Goal: Communication & Community: Answer question/provide support

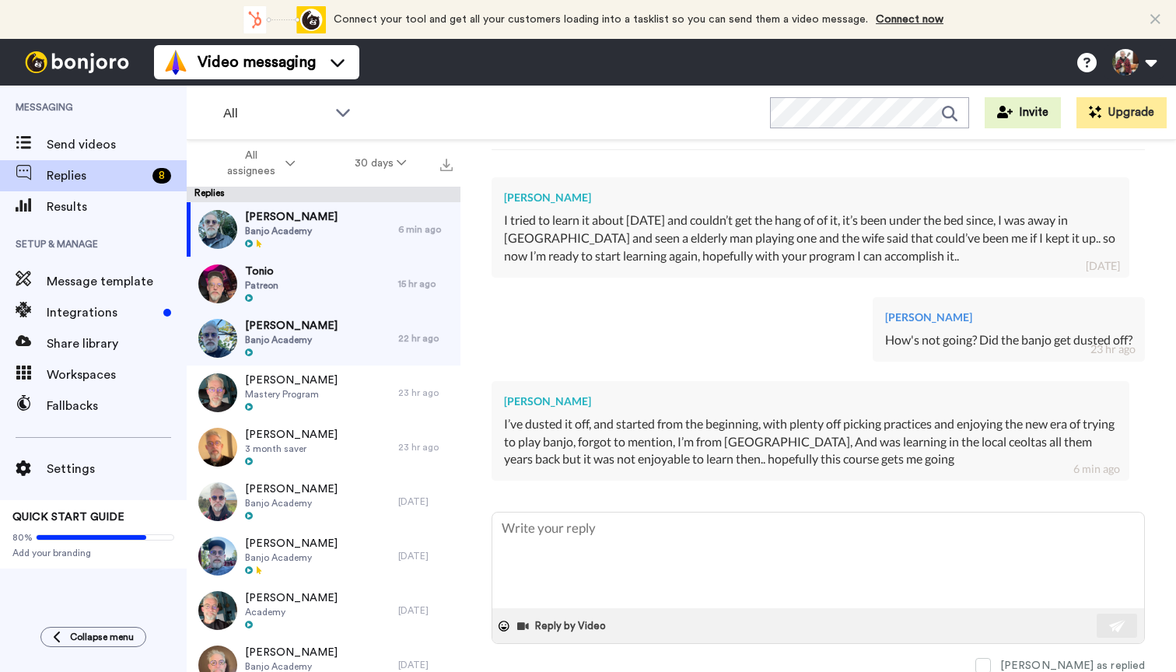
scroll to position [311, 0]
type textarea "T"
type textarea "x"
type textarea "Th"
type textarea "x"
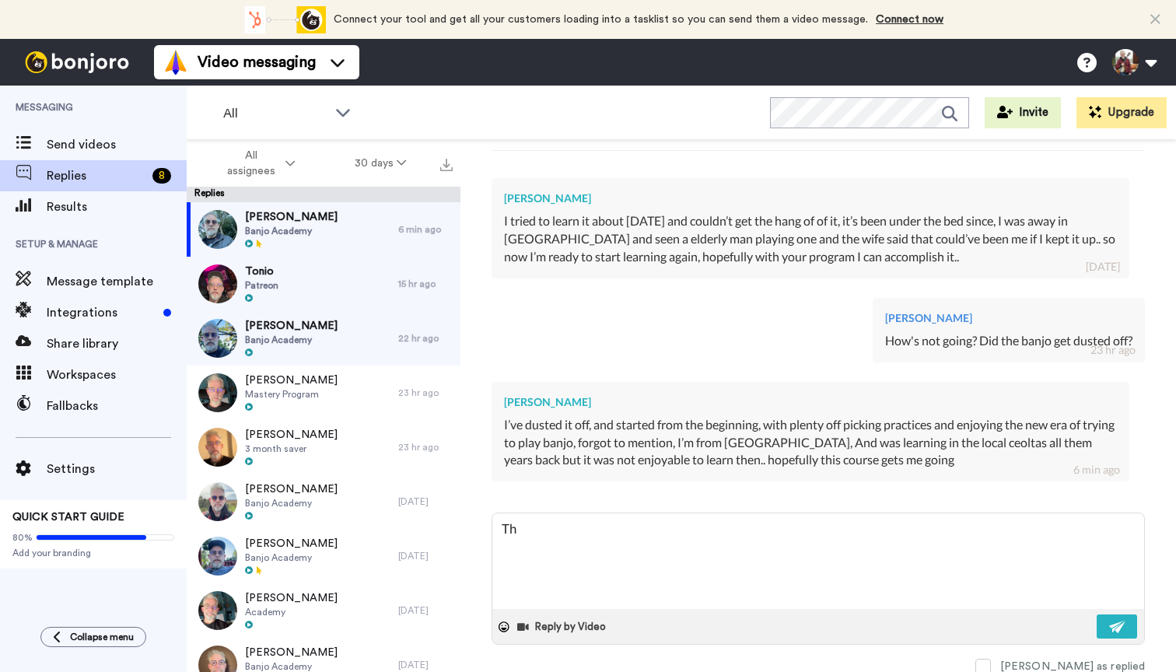
type textarea "Tha"
type textarea "x"
type textarea "That"
type textarea "x"
type textarea "That'"
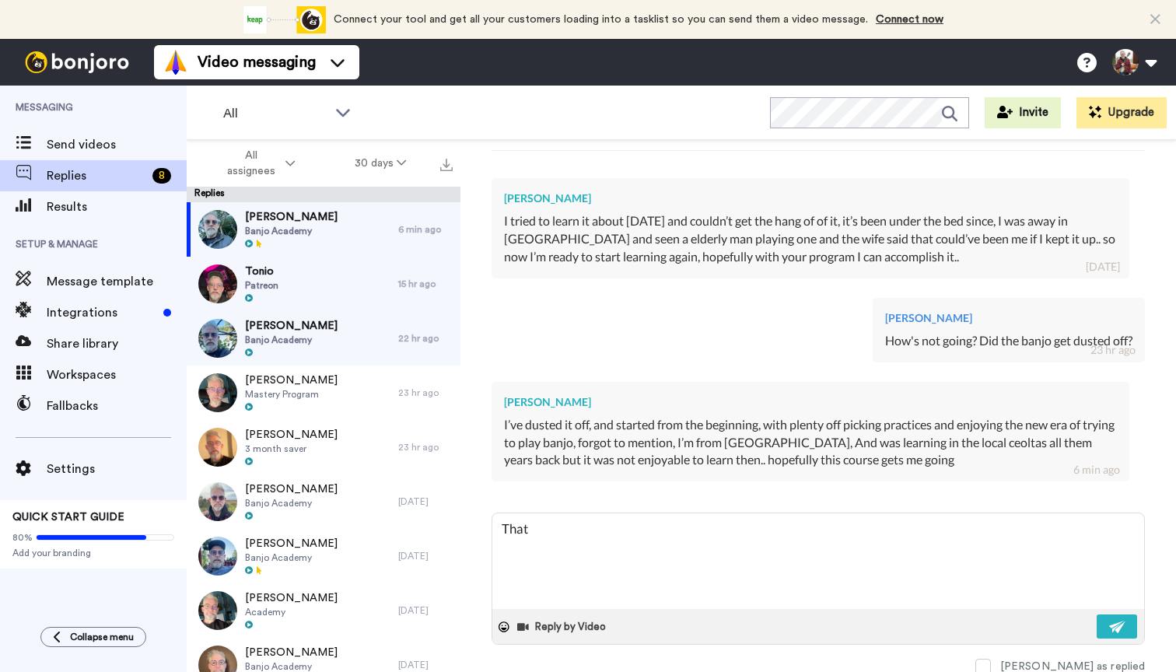
type textarea "x"
type textarea "That's"
type textarea "x"
type textarea "That's"
type textarea "x"
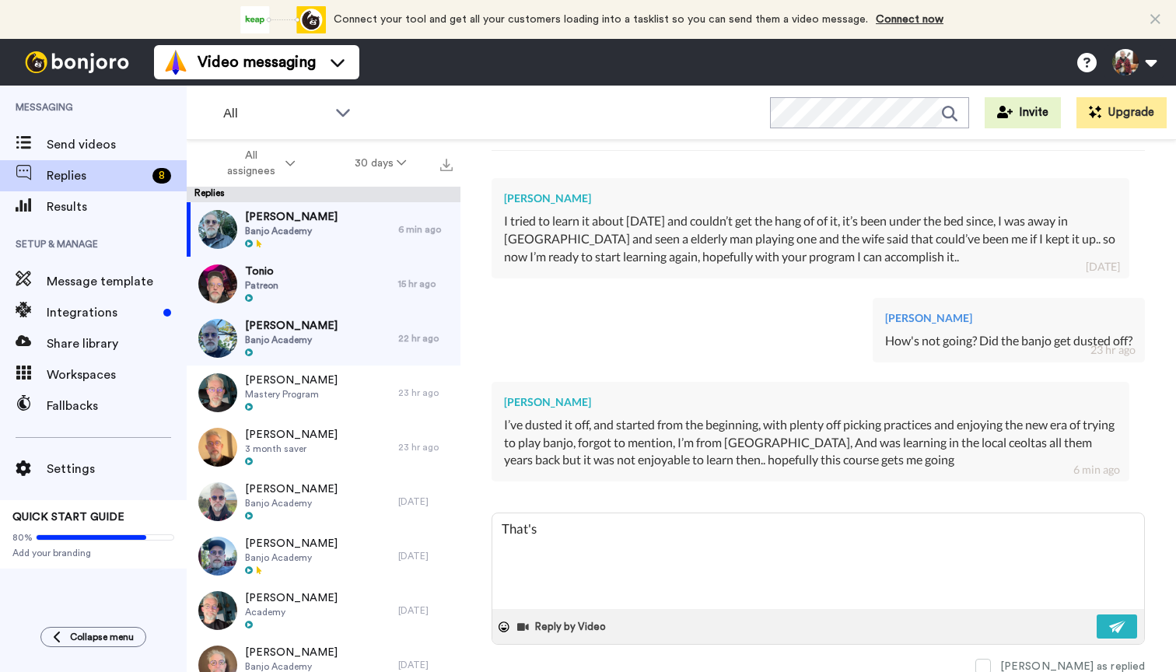
type textarea "That's b"
type textarea "x"
type textarea "That's br"
type textarea "x"
type textarea "That's bri"
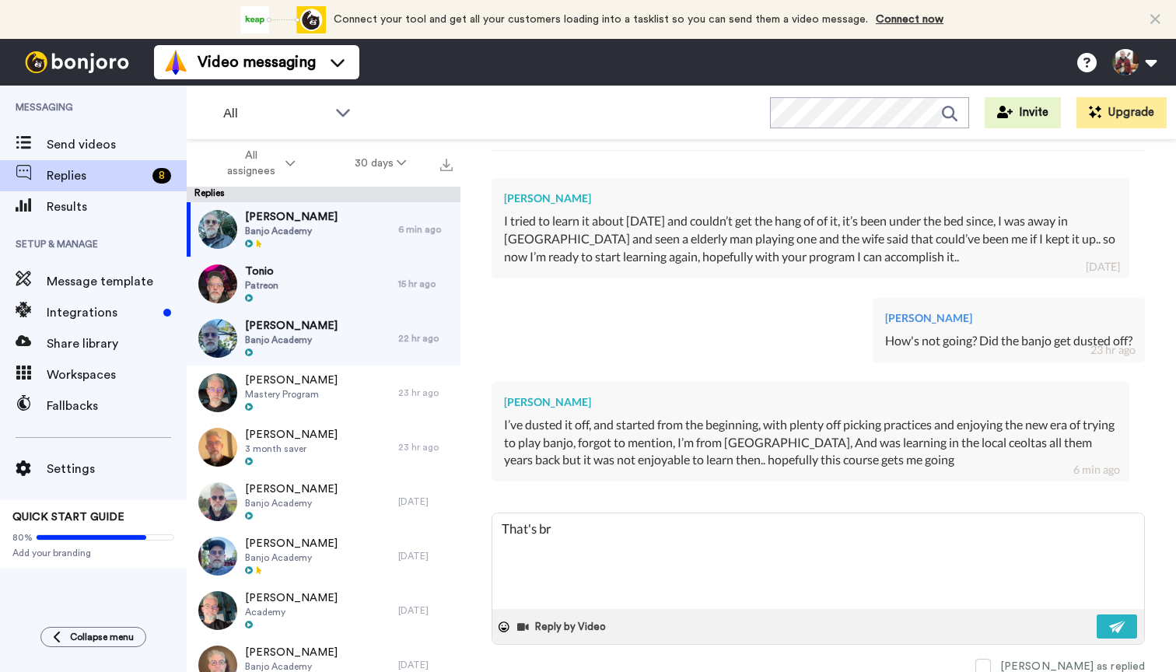
type textarea "x"
type textarea "That's bril"
type textarea "x"
type textarea "That's [PERSON_NAME]"
type textarea "x"
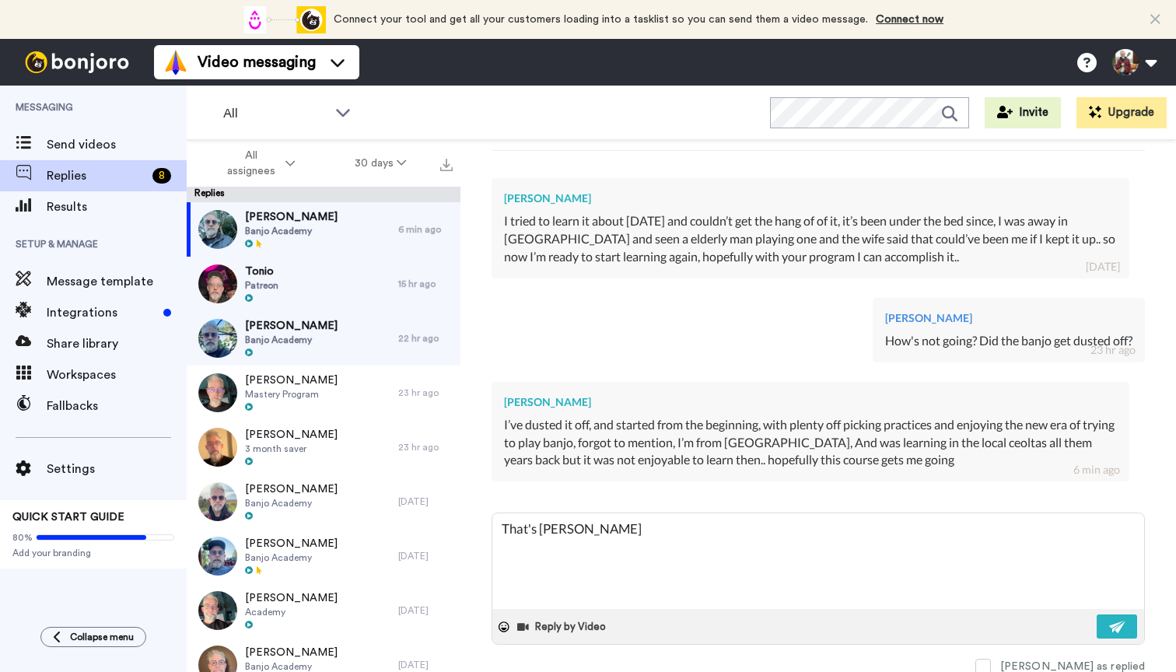
type textarea "That's brilli"
type textarea "x"
type textarea "That's brillia"
type textarea "x"
type textarea "That's brillian"
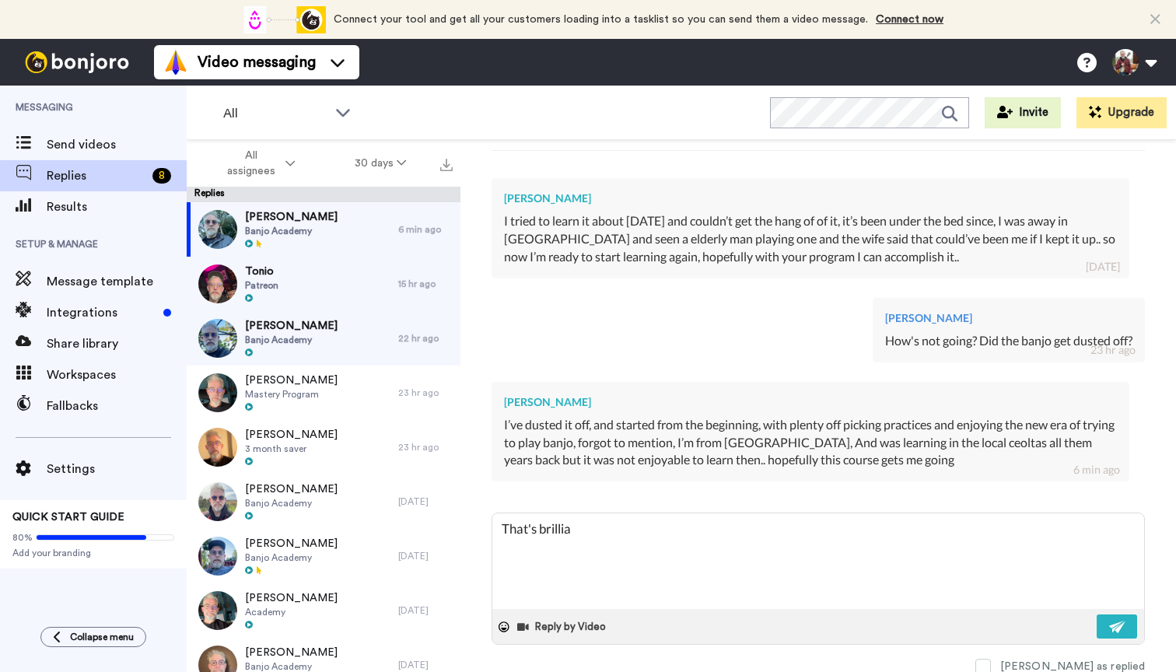
type textarea "x"
type textarea "That's brilliant"
type textarea "x"
type textarea "That's brilliant"
type textarea "x"
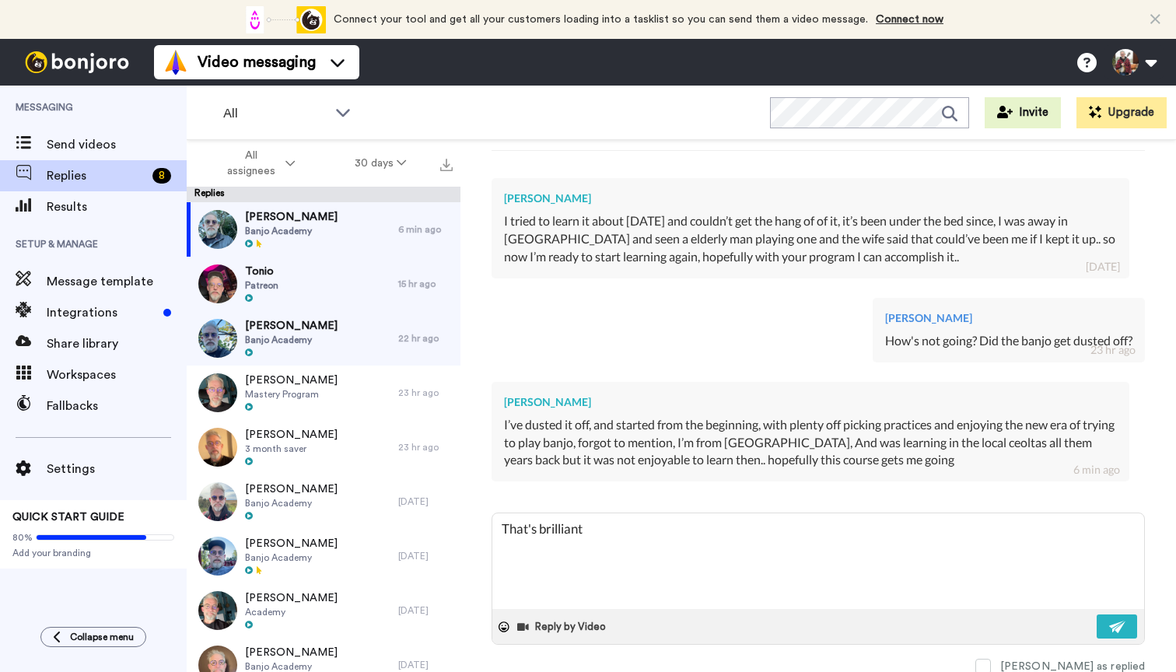
type textarea "That's brilliant J"
type textarea "x"
type textarea "That's brilliant [PERSON_NAME]"
type textarea "x"
type textarea "That's brilliant [PERSON_NAME]"
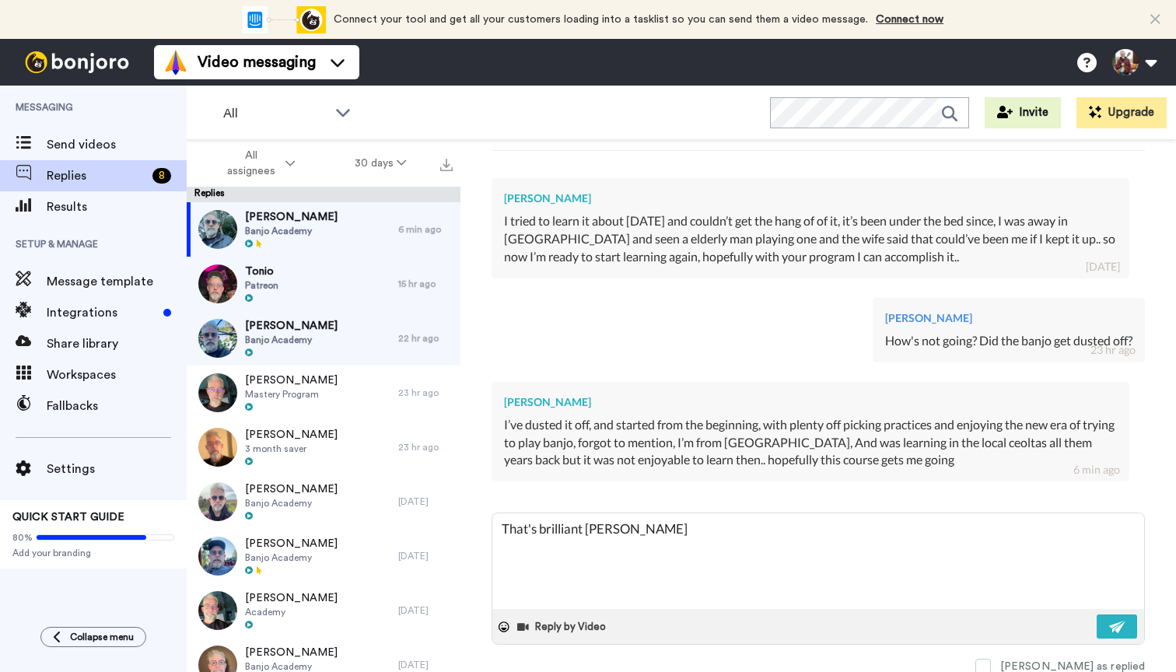
type textarea "x"
type textarea "That's brilliant [PERSON_NAME],"
type textarea "x"
type textarea "That's brilliant [PERSON_NAME],"
type textarea "x"
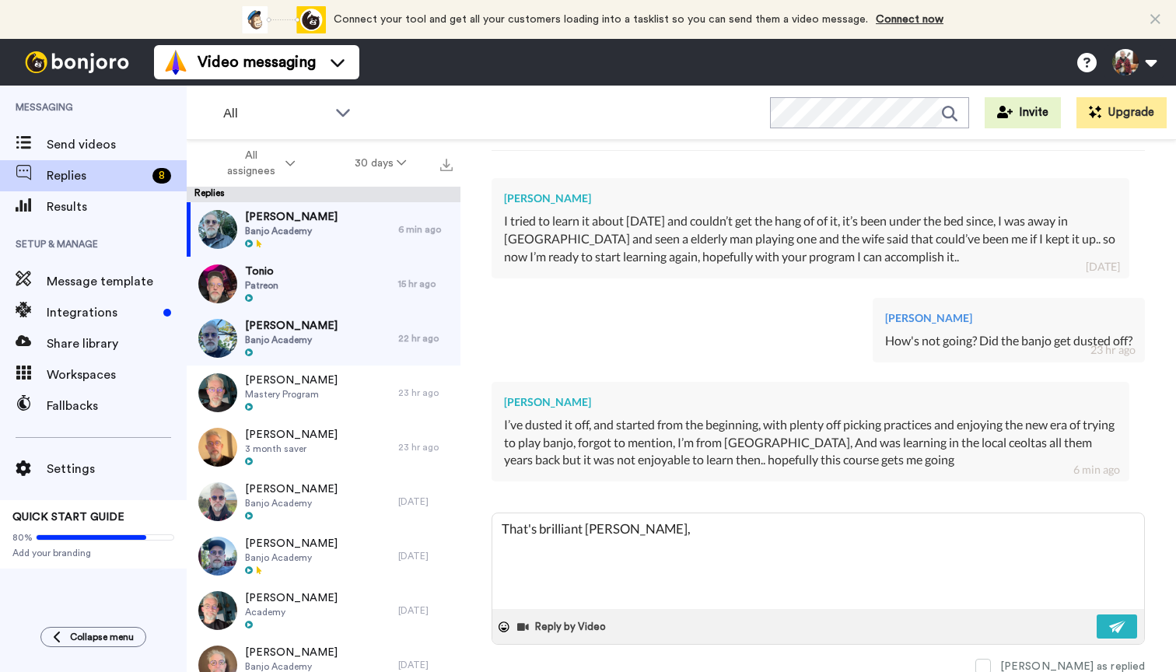
type textarea "That's brilliant [PERSON_NAME], s"
type textarea "x"
type textarea "That's brilliant [PERSON_NAME], sh"
type textarea "x"
type textarea "That's brilliant [PERSON_NAME], sho"
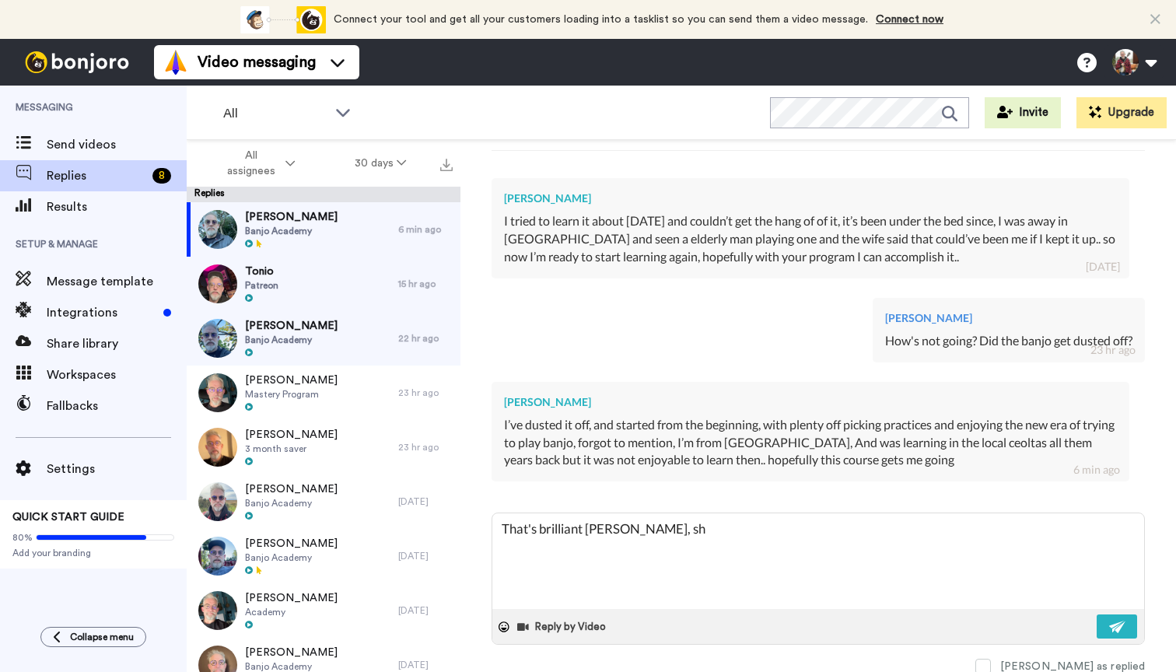
type textarea "x"
type textarea "That's brilliant [PERSON_NAME], shoo"
type textarea "x"
type textarea "That's brilliant [PERSON_NAME], shoot"
type textarea "x"
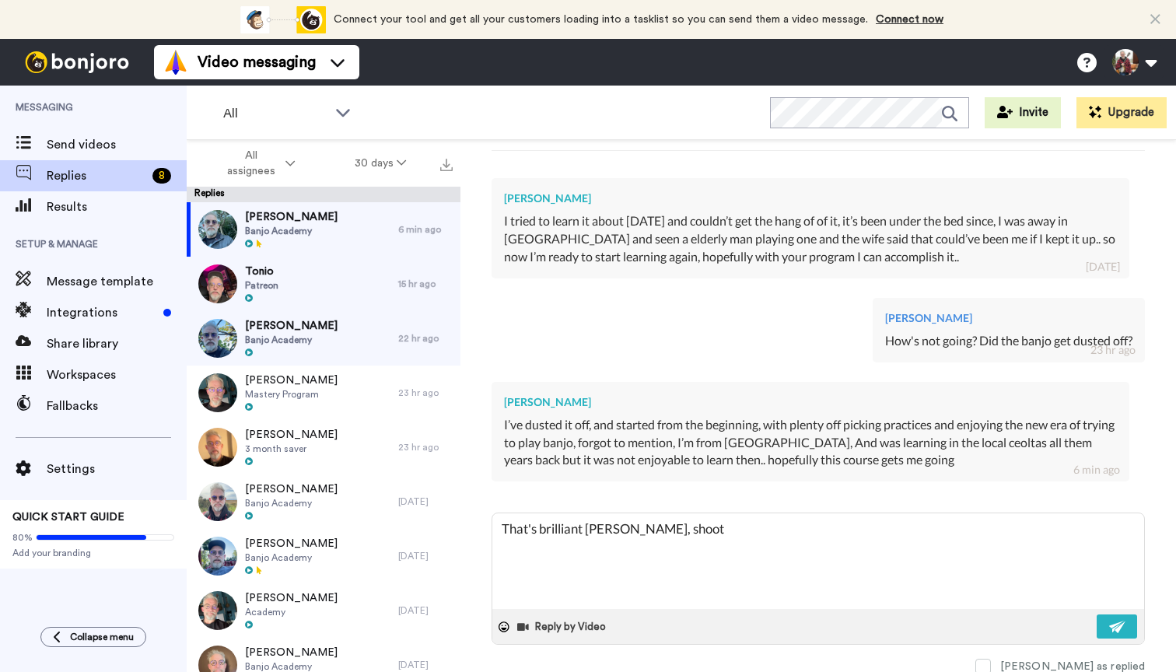
type textarea "That's brilliant [PERSON_NAME], shoot"
type textarea "x"
type textarea "That's brilliant [PERSON_NAME], shoot m"
type textarea "x"
type textarea "That's brilliant [PERSON_NAME], shoot me"
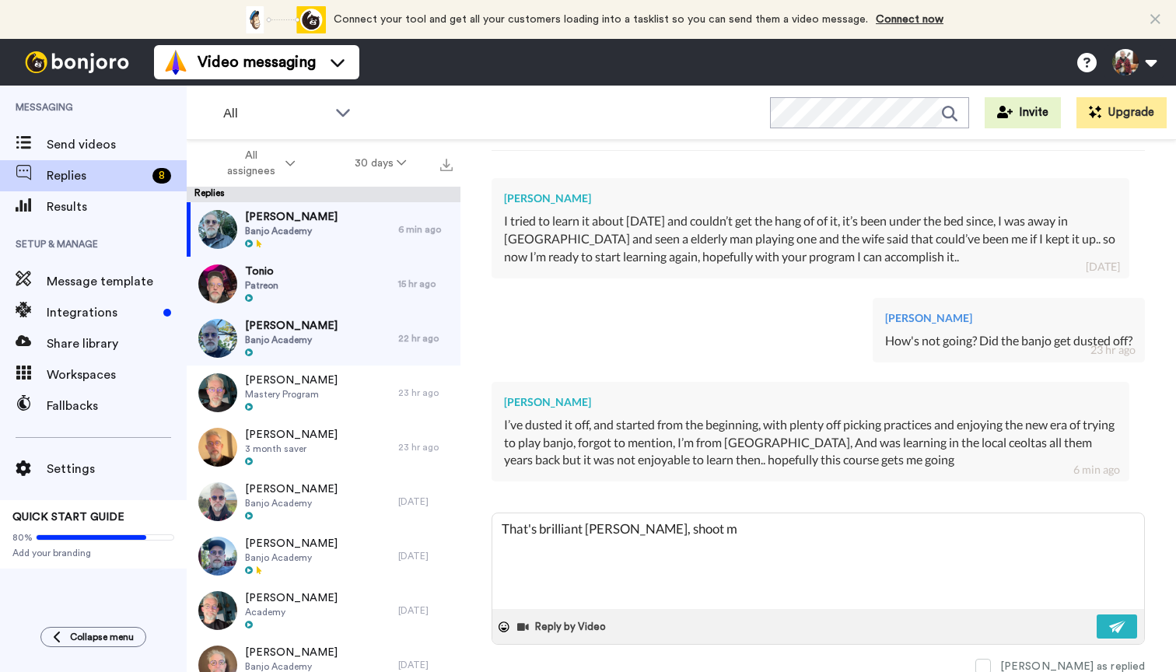
type textarea "x"
type textarea "That's brilliant [PERSON_NAME], shoot me"
type textarea "x"
type textarea "That's brilliant [PERSON_NAME], shoot me a"
type textarea "x"
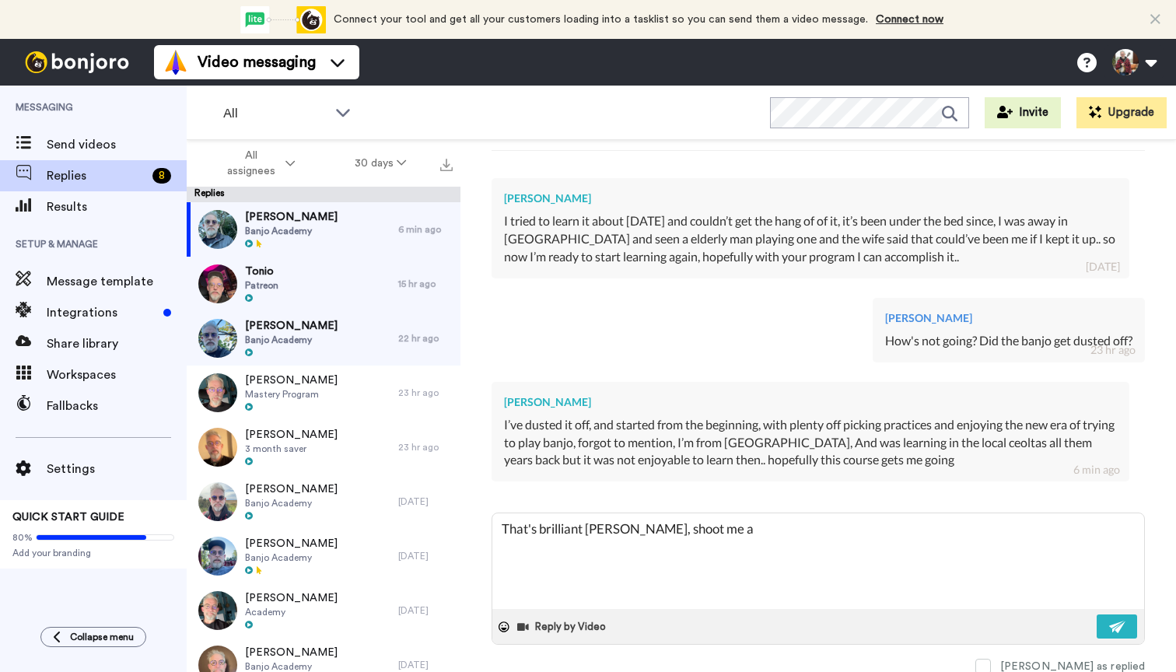
type textarea "That's brilliant [PERSON_NAME], shoot me a"
type textarea "x"
type textarea "That's brilliant [PERSON_NAME], shoot me a m"
type textarea "x"
type textarea "That's brilliant [PERSON_NAME], shoot me a me"
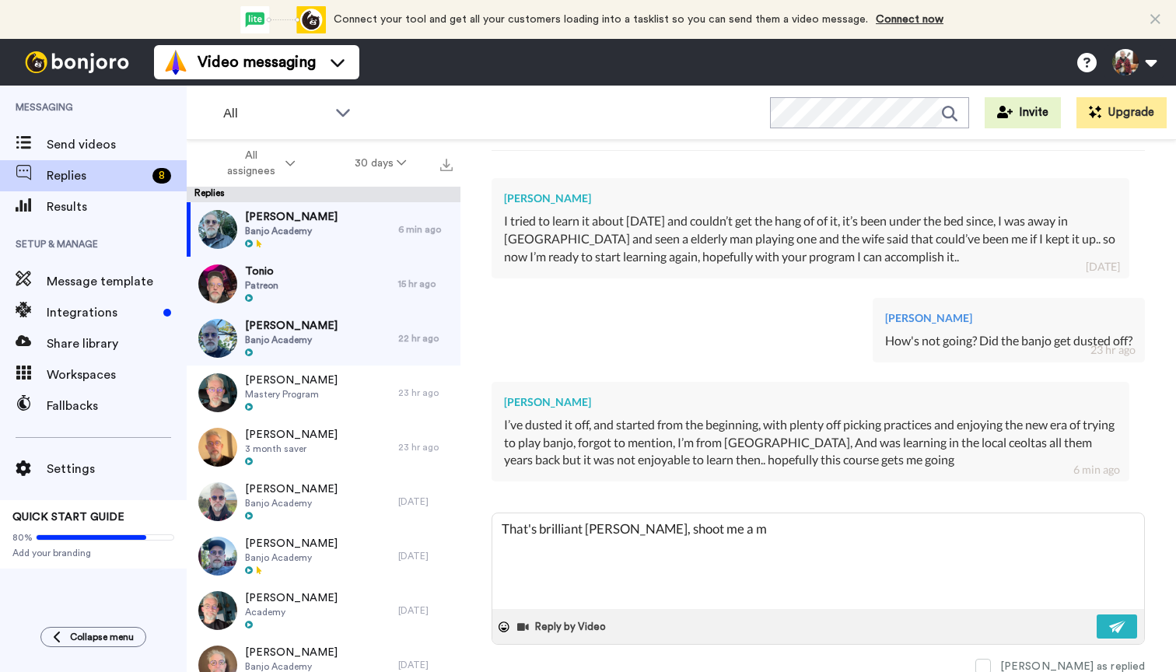
type textarea "x"
type textarea "That's brilliant [PERSON_NAME], shoot me a mes"
type textarea "x"
type textarea "That's brilliant [PERSON_NAME], shoot me a mess"
type textarea "x"
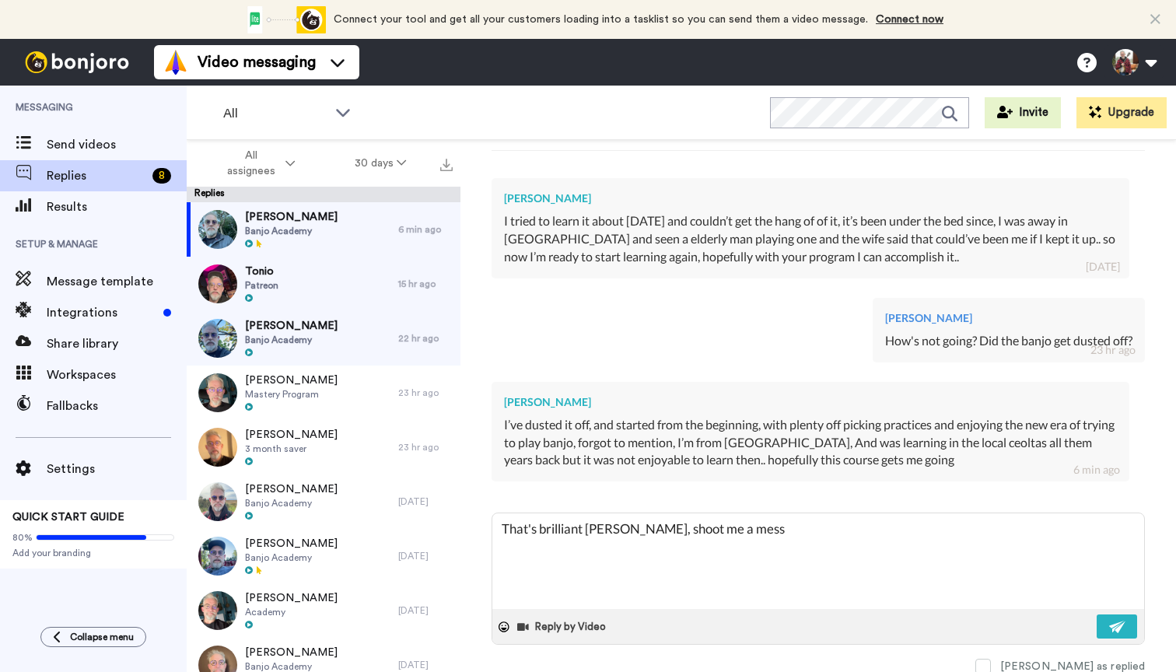
type textarea "That's brilliant [PERSON_NAME], shoot me a messa"
type textarea "x"
type textarea "That's brilliant [PERSON_NAME], shoot me a messag"
type textarea "x"
type textarea "That's brilliant [PERSON_NAME], shoot me a message"
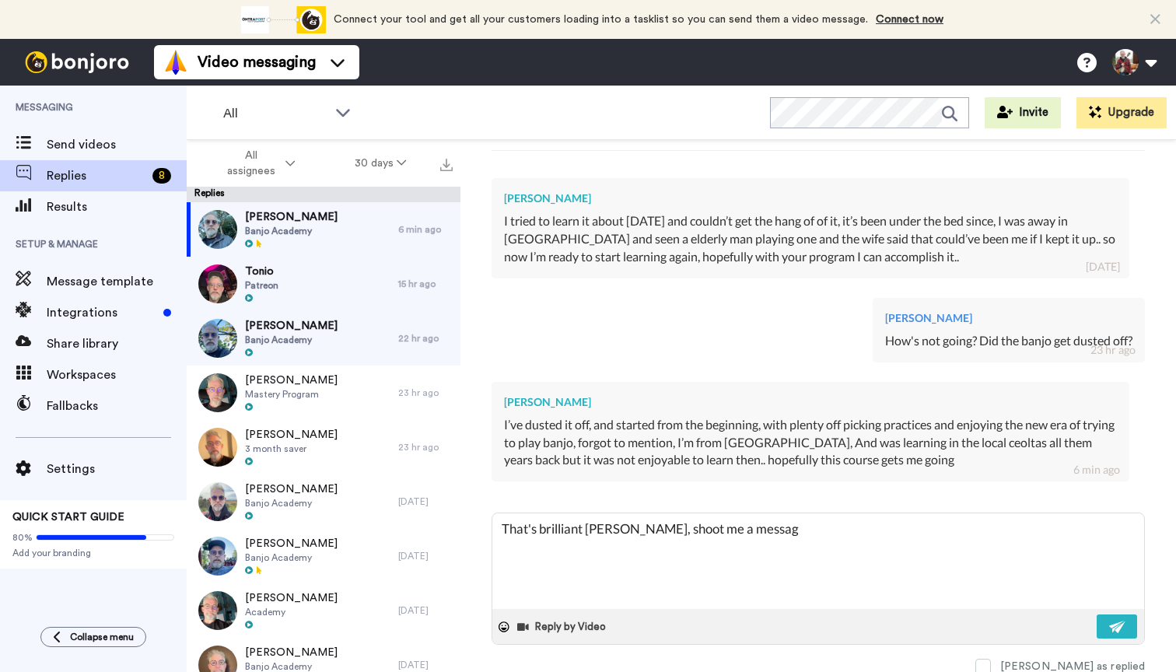
type textarea "x"
type textarea "That's brilliant [PERSON_NAME], shoot me a message"
type textarea "x"
type textarea "That's brilliant [PERSON_NAME], shoot me a message a"
type textarea "x"
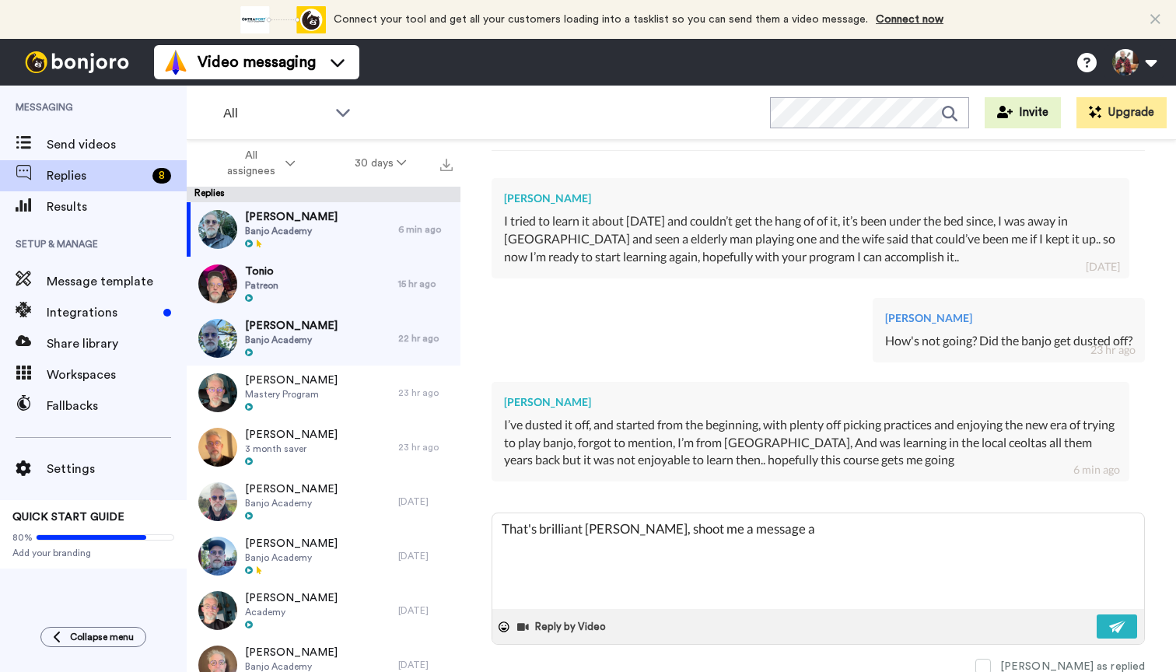
type textarea "That's brilliant [PERSON_NAME], shoot me a message an"
type textarea "x"
type textarea "That's brilliant [PERSON_NAME], shoot me a message any"
type textarea "x"
type textarea "That's brilliant [PERSON_NAME], shoot me a message any"
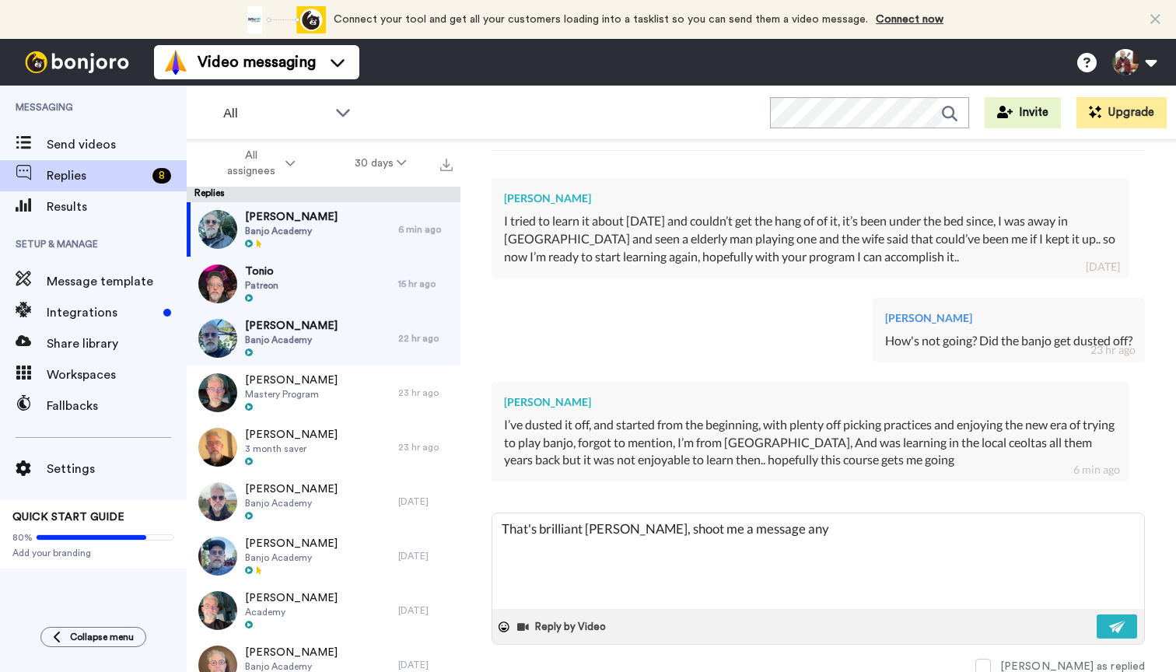
type textarea "x"
type textarea "That's brilliant [PERSON_NAME], shoot me a message any t"
type textarea "x"
type textarea "That's brilliant [PERSON_NAME], shoot me a message any ti"
type textarea "x"
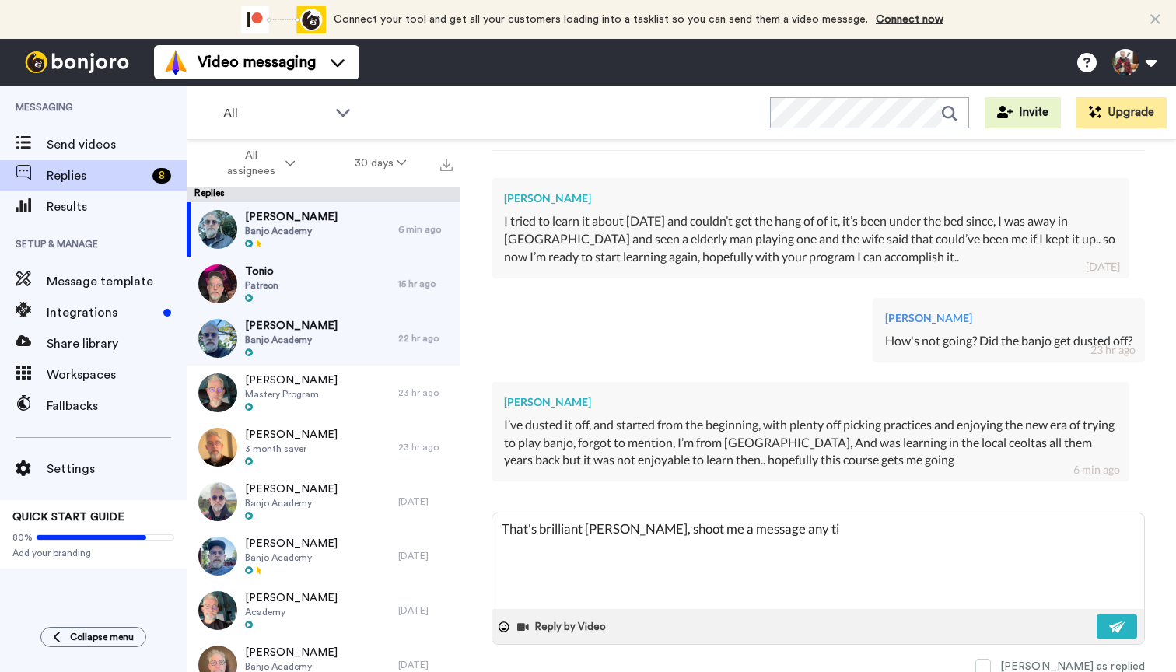
type textarea "That's brilliant [PERSON_NAME], shoot me a message any [PERSON_NAME]"
type textarea "x"
type textarea "That's brilliant [PERSON_NAME], shoot me a message any time"
type textarea "x"
type textarea "That's brilliant [PERSON_NAME], shoot me a message any time"
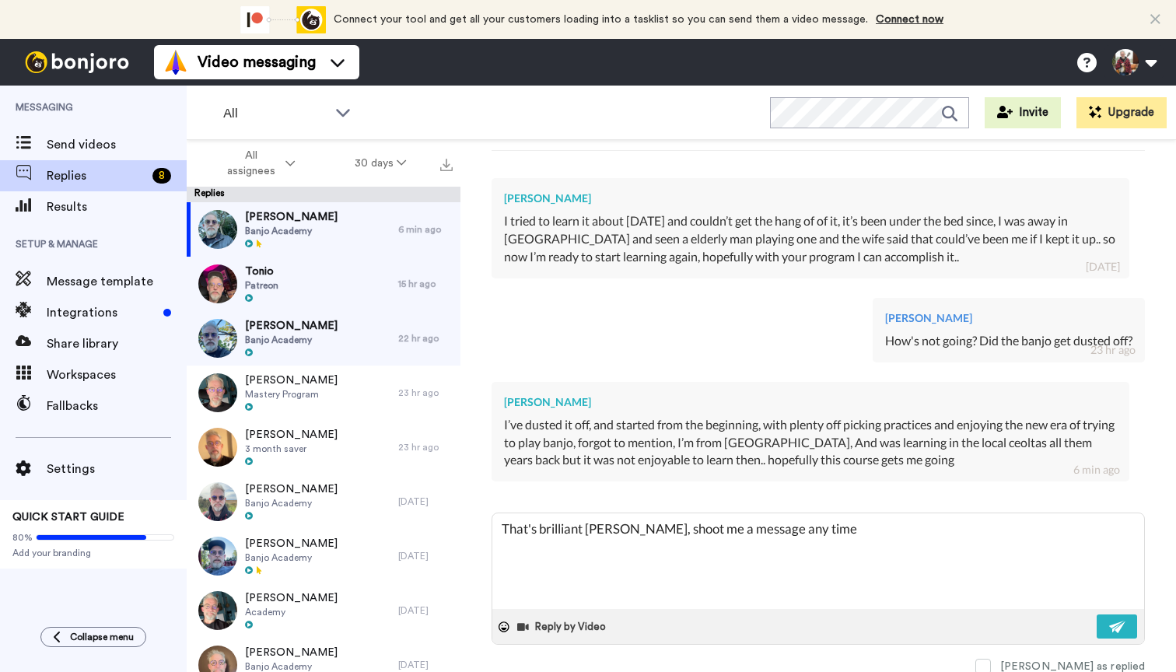
type textarea "x"
type textarea "That's brilliant [PERSON_NAME], shoot me a message any time a"
type textarea "x"
type textarea "That's brilliant [PERSON_NAME], shoot me a message any time an"
type textarea "x"
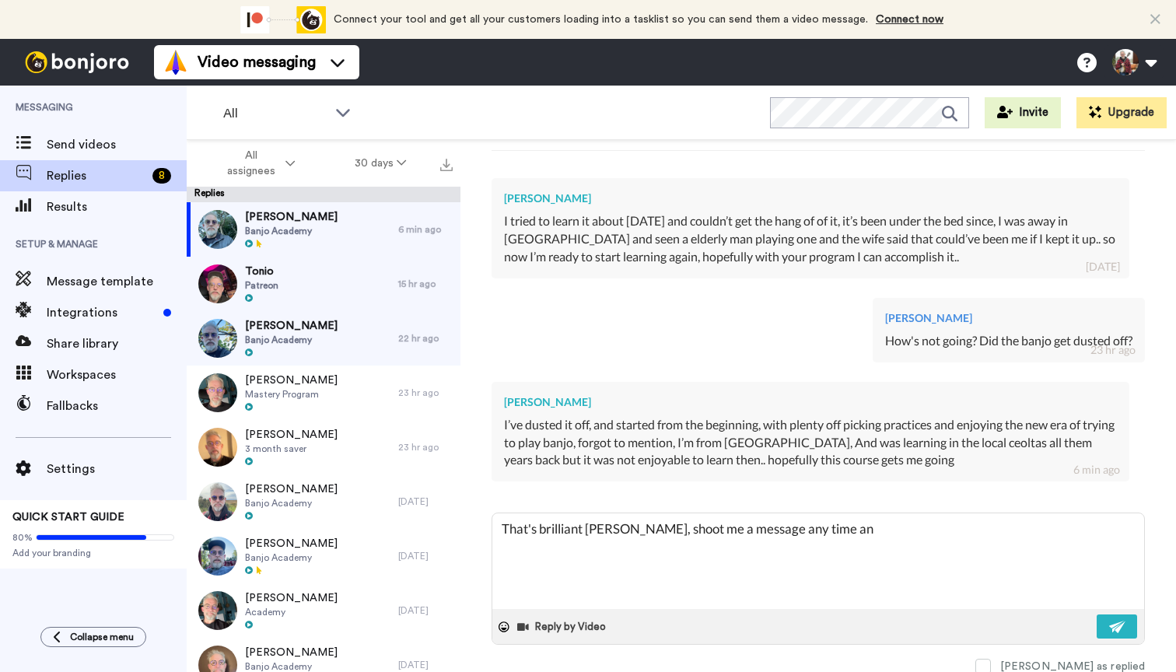
type textarea "That's brilliant [PERSON_NAME], shoot me a message any time and"
type textarea "x"
type textarea "That's brilliant [PERSON_NAME], shoot me a message any time and"
type textarea "x"
type textarea "That's brilliant [PERSON_NAME], shoot me a message any time and i"
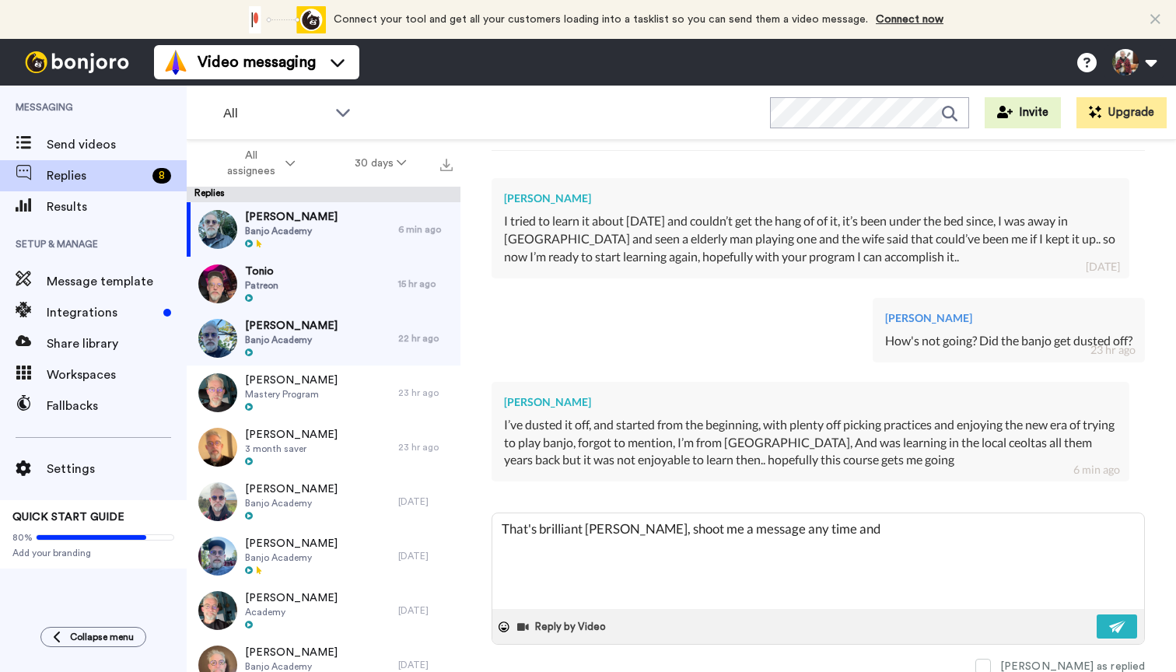
type textarea "x"
type textarea "That's brilliant [PERSON_NAME], shoot me a message any time and id"
type textarea "x"
type textarea "That's brilliant [PERSON_NAME], shoot me a message any time and id"
type textarea "x"
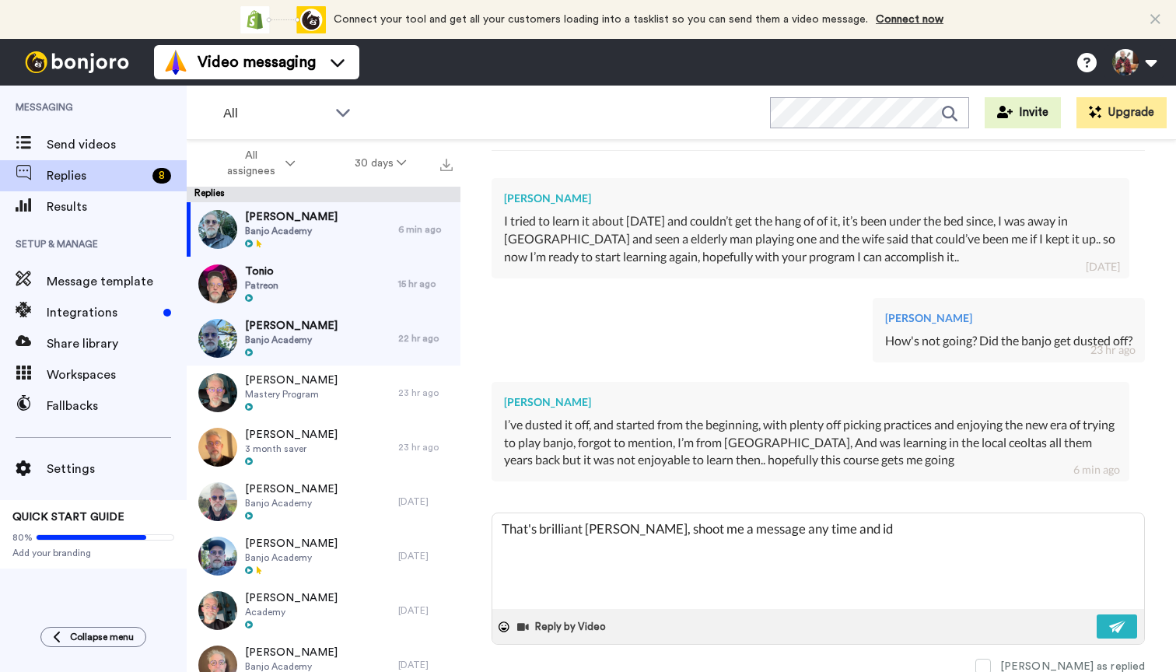
type textarea "That's brilliant [PERSON_NAME], shoot me a message any time and id y"
type textarea "x"
type textarea "That's brilliant [PERSON_NAME], shoot me a message any time and id yp"
type textarea "x"
type textarea "That's brilliant [PERSON_NAME], shoot me a message any time and id ypu"
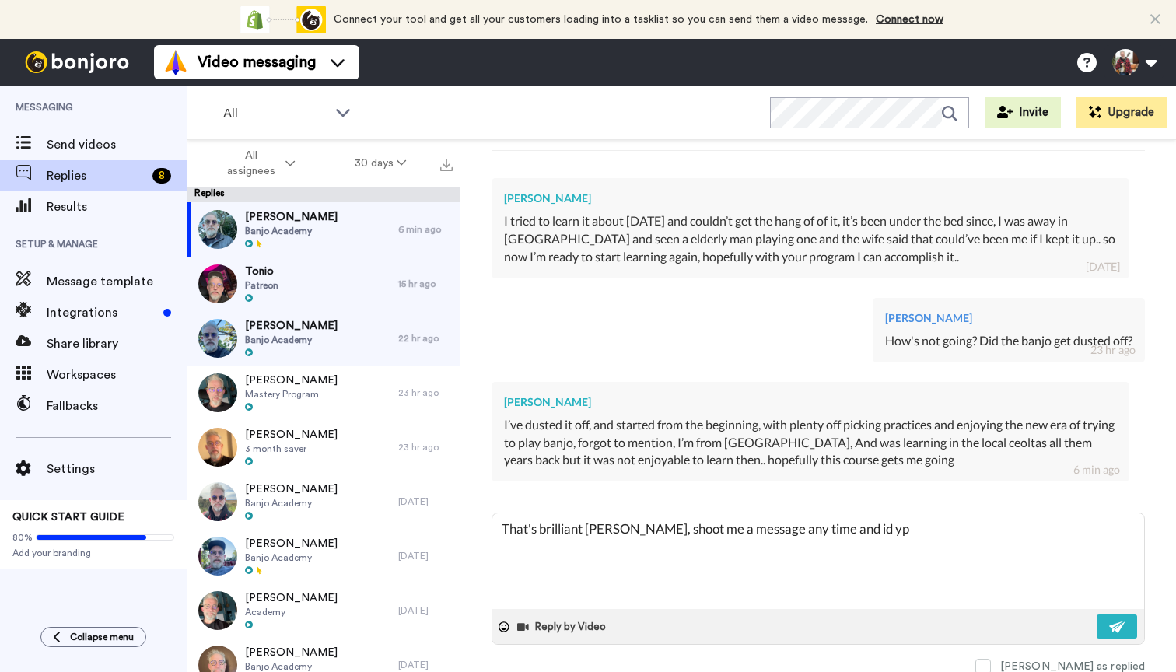
type textarea "x"
type textarea "That's brilliant [PERSON_NAME], shoot me a message any time and id you"
type textarea "x"
type textarea "That's brilliant [PERSON_NAME], shoot me a message any time and id you n"
type textarea "x"
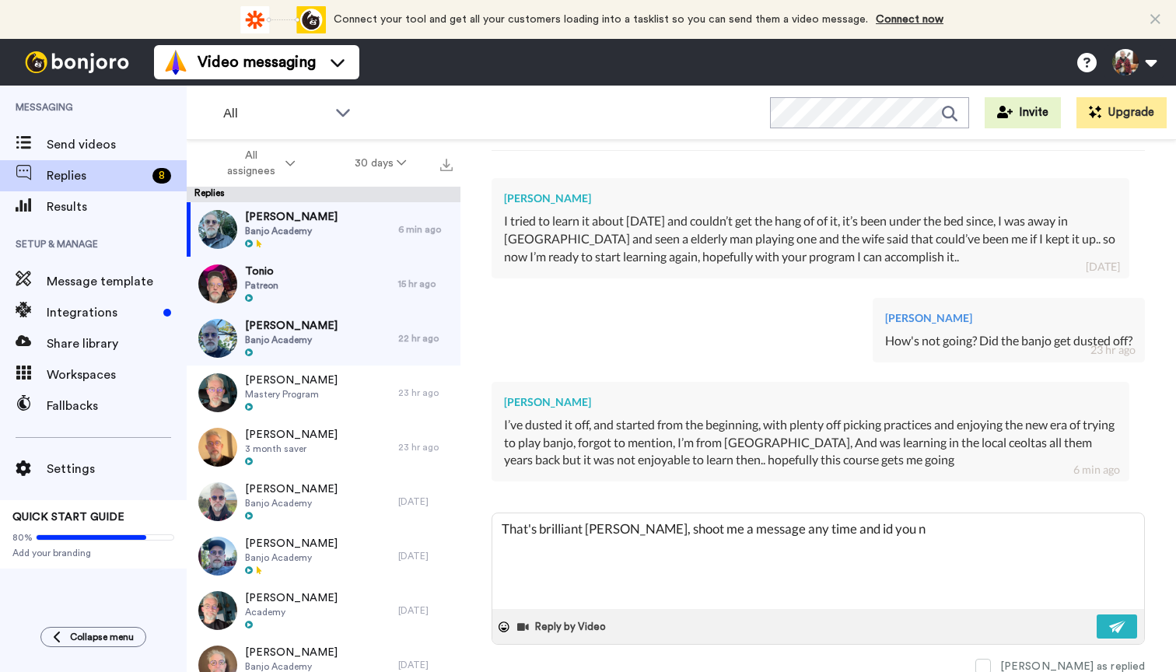
type textarea "That's brilliant [PERSON_NAME], shoot me a message any time and id you"
type textarea "x"
type textarea "That's brilliant [PERSON_NAME], shoot me a message any time and id you"
type textarea "x"
type textarea "That's brilliant [PERSON_NAME], shoot me a message any time and id yo"
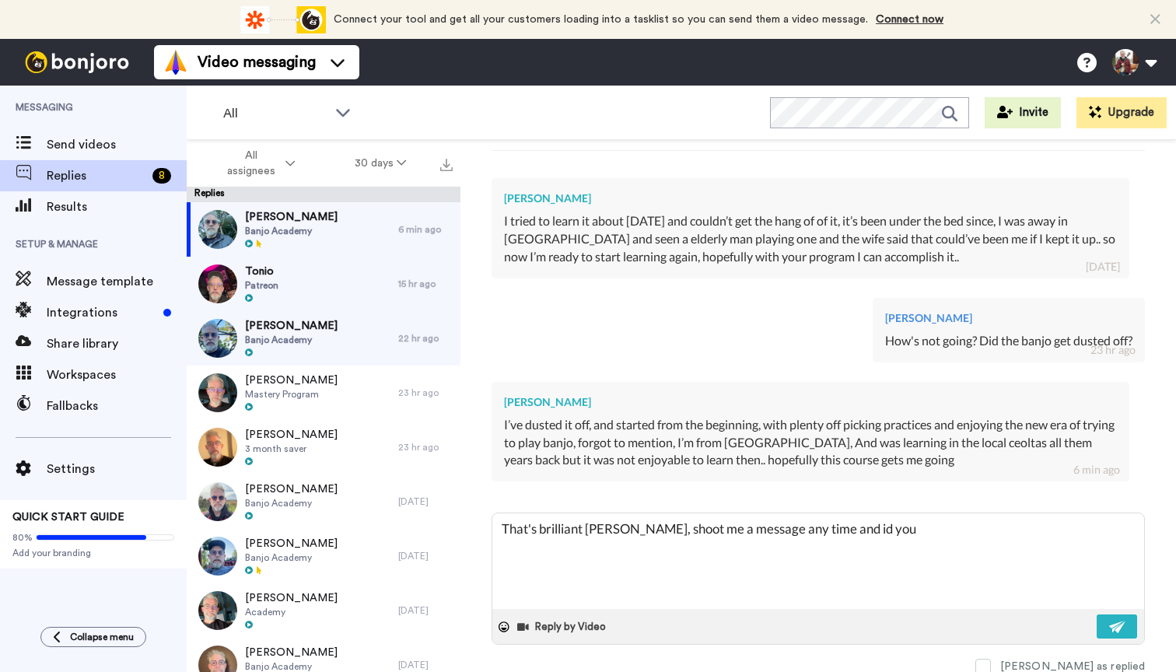
type textarea "x"
type textarea "That's brilliant [PERSON_NAME], shoot me a message any time and id y"
type textarea "x"
type textarea "That's brilliant [PERSON_NAME], shoot me a message any time and id"
type textarea "x"
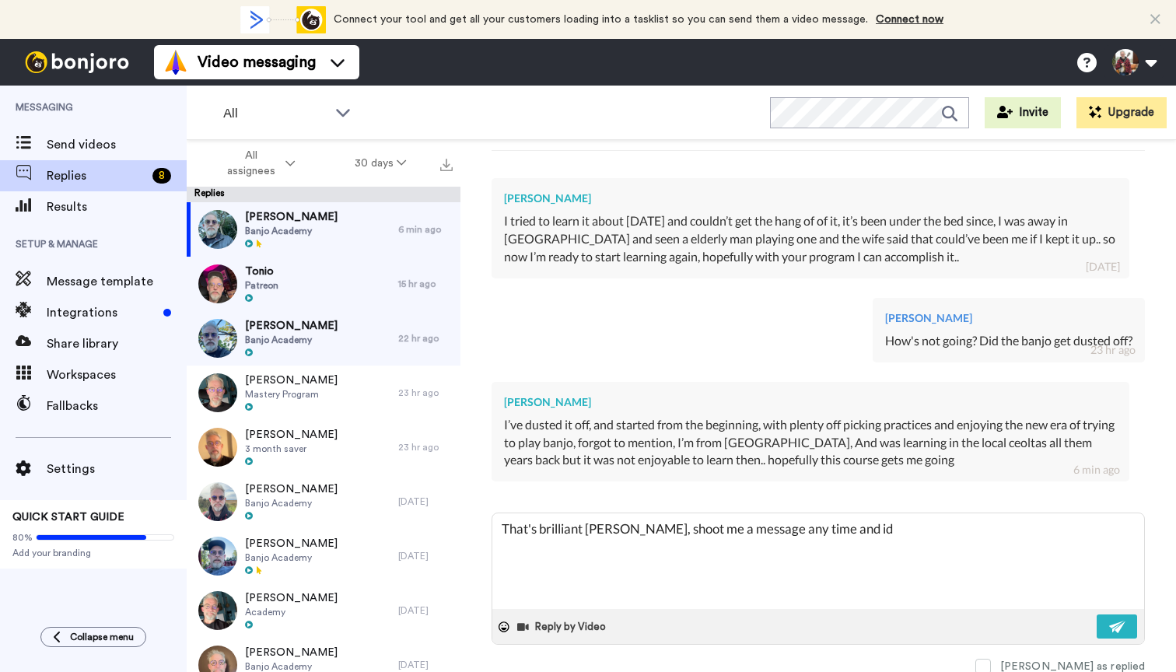
type textarea "That's brilliant [PERSON_NAME], shoot me a message any time and id"
type textarea "x"
type textarea "That's brilliant [PERSON_NAME], shoot me a message any time and i"
type textarea "x"
type textarea "That's brilliant [PERSON_NAME], shoot me a message any time and if"
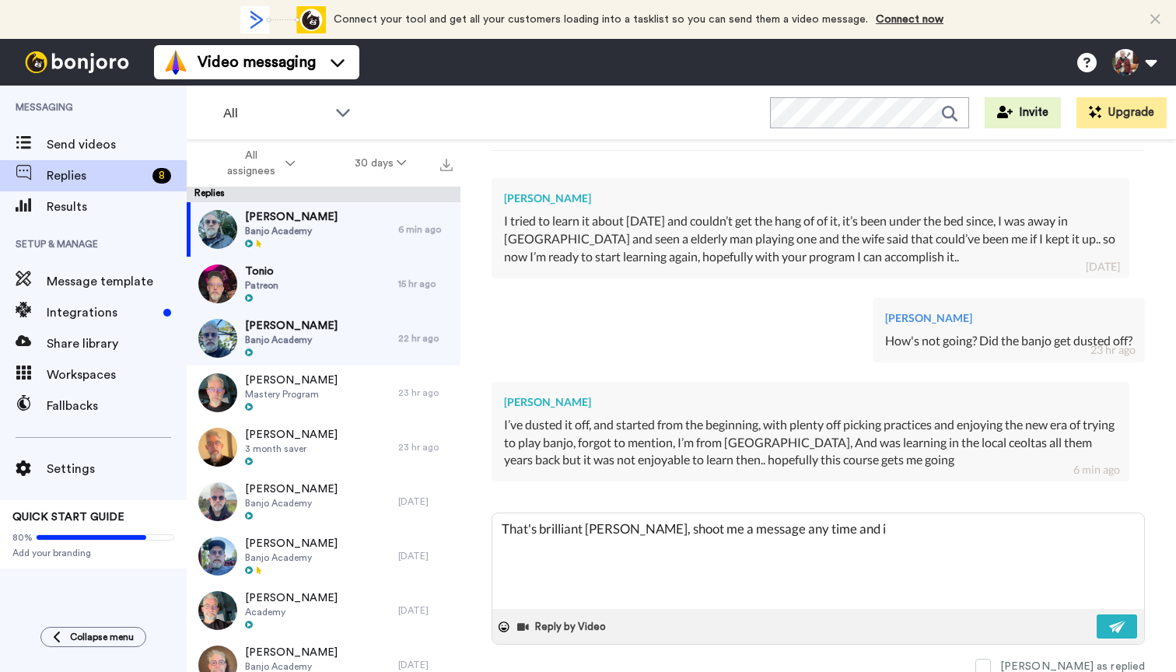
type textarea "x"
type textarea "That's brilliant [PERSON_NAME], shoot me a message any time and if"
type textarea "x"
type textarea "That's brilliant [PERSON_NAME], shoot me a message any time and if y"
type textarea "x"
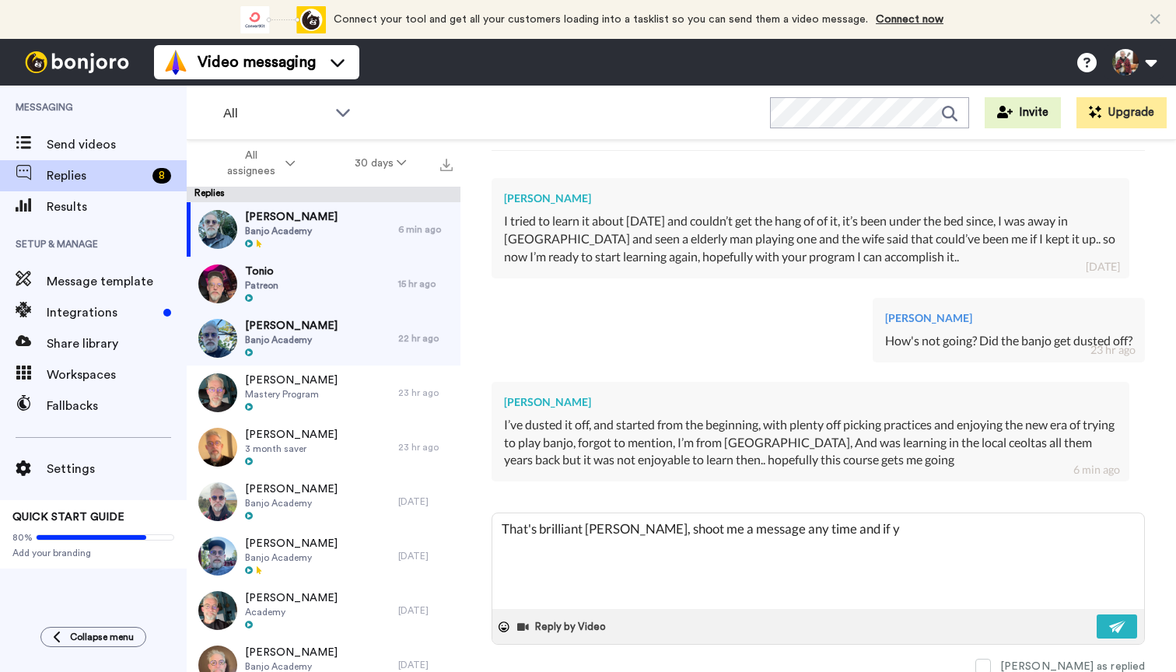
type textarea "That's brilliant [PERSON_NAME], shoot me a message any time and if yo"
type textarea "x"
type textarea "That's brilliant [PERSON_NAME], shoot me a message any time and if you"
type textarea "x"
type textarea "That's brilliant [PERSON_NAME], shoot me a message any time and if you"
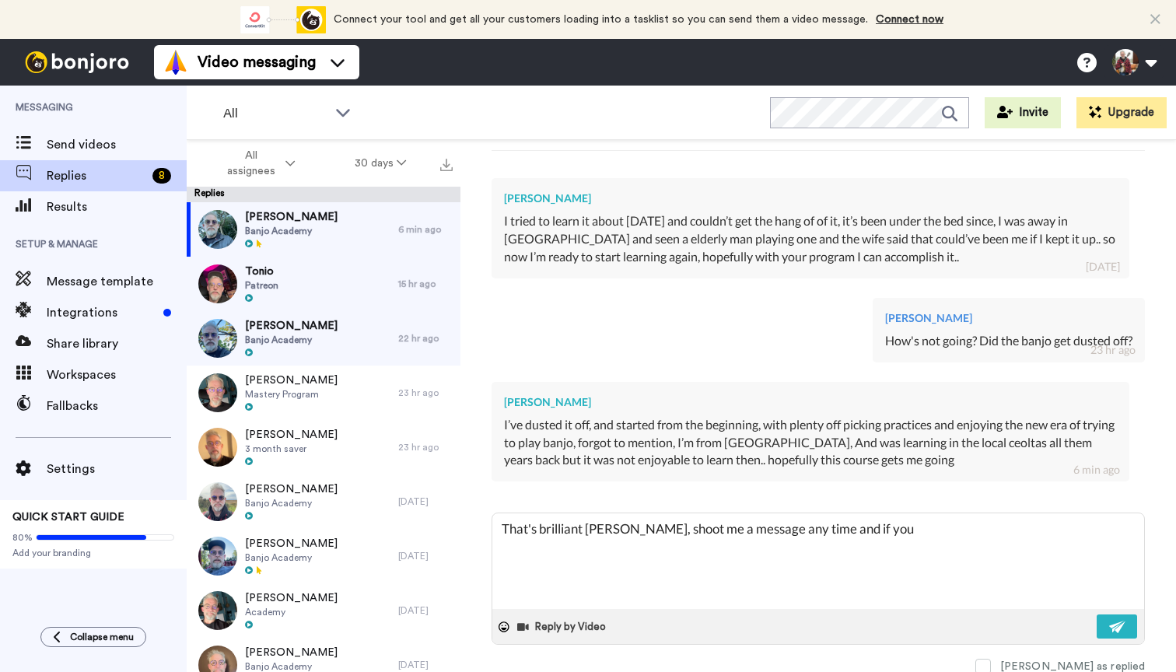
type textarea "x"
type textarea "That's brilliant [PERSON_NAME], shoot me a message any time and if you n"
type textarea "x"
type textarea "That's brilliant [PERSON_NAME], shoot me a message any time and if you ne"
type textarea "x"
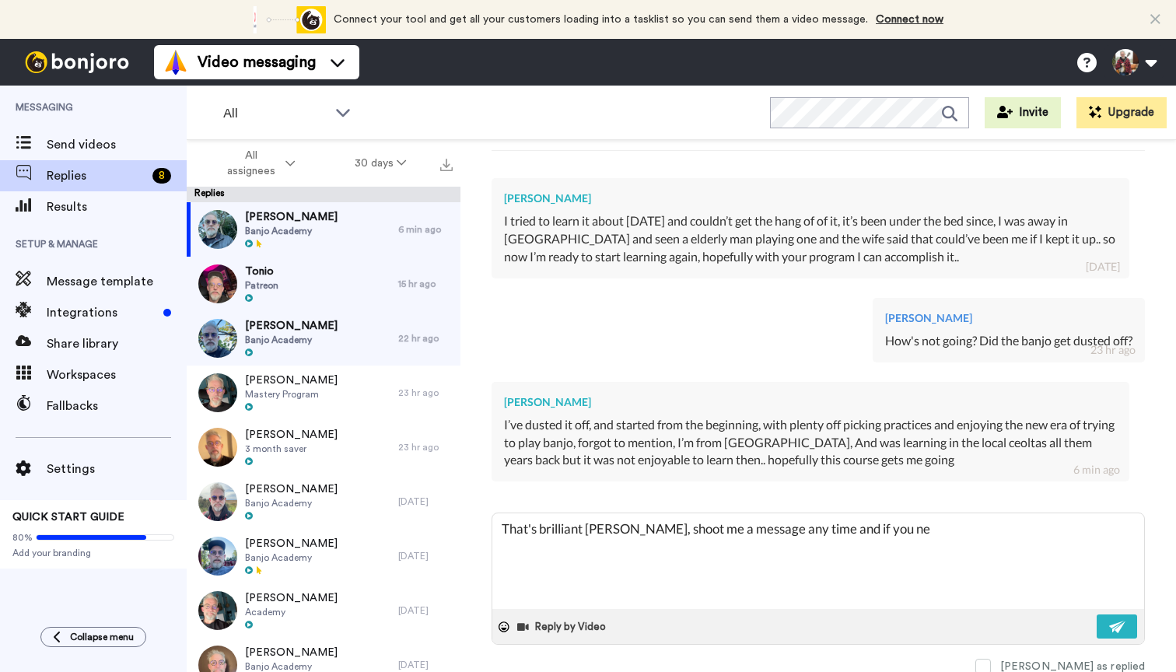
type textarea "That's brilliant [PERSON_NAME], shoot me a message any time and if you nee"
type textarea "x"
type textarea "That's brilliant [PERSON_NAME], shoot me a message any time and if you need"
type textarea "x"
type textarea "That's brilliant [PERSON_NAME], shoot me a message any time and if you need"
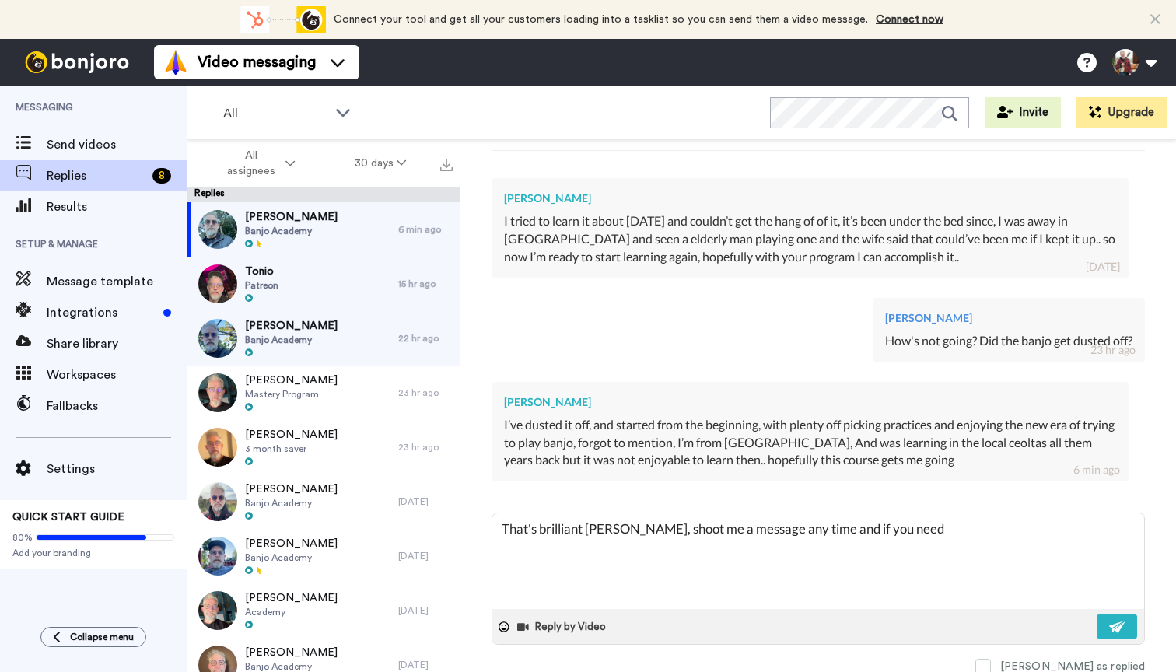
type textarea "x"
type textarea "That's brilliant [PERSON_NAME], shoot me a message any time and if you need o"
type textarea "x"
type textarea "That's brilliant [PERSON_NAME], shoot me a message any time and if you need o"
type textarea "x"
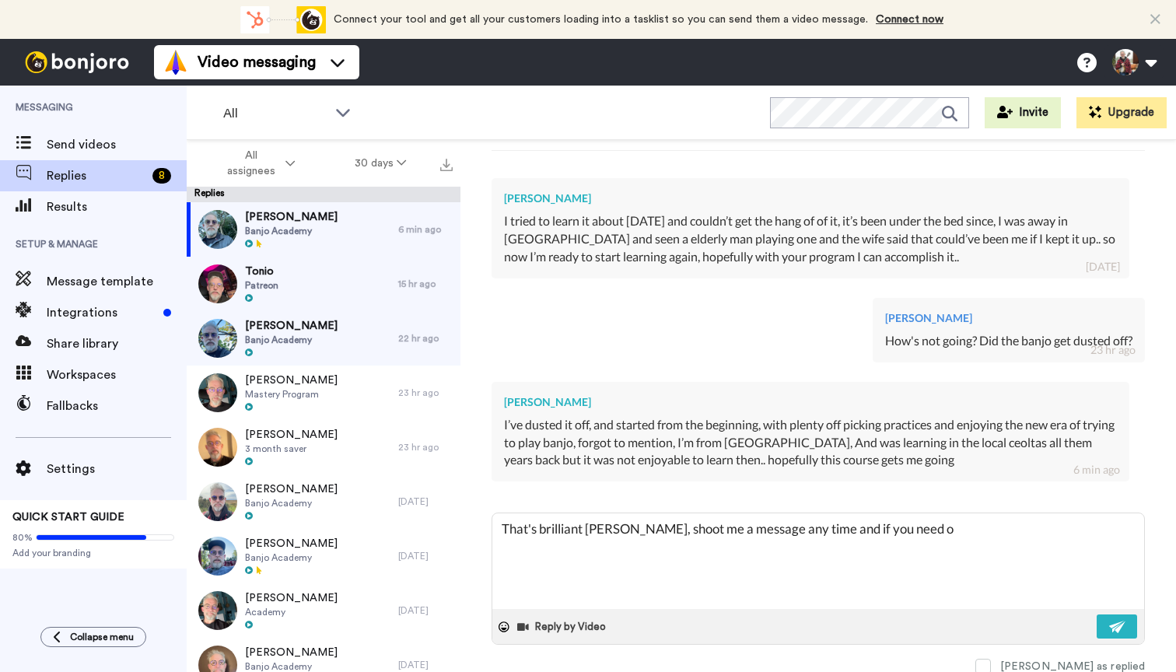
type textarea "That's brilliant [PERSON_NAME], shoot me a message any time and if you need o j"
type textarea "x"
type textarea "That's brilliant [PERSON_NAME], shoot me a message any time and if you need o ju"
type textarea "x"
type textarea "That's brilliant [PERSON_NAME], shoot me a message any time and if you need o j…"
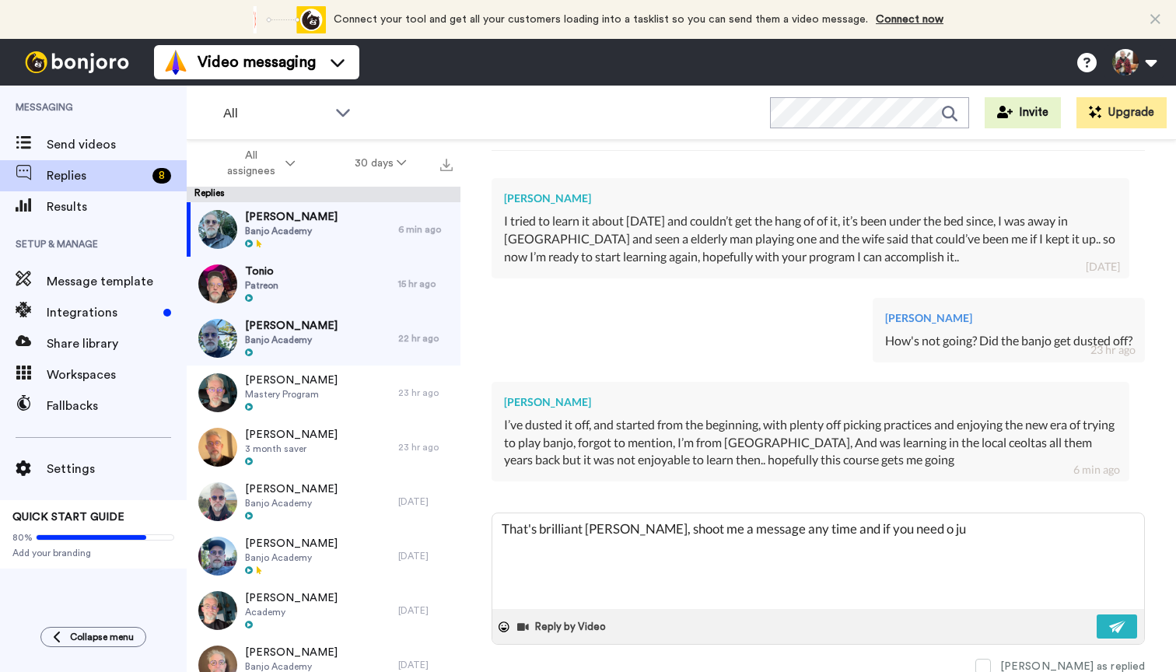
type textarea "x"
type textarea "That's brilliant [PERSON_NAME], shoot me a message any time and if you need o j…"
type textarea "x"
type textarea "That's brilliant [PERSON_NAME], shoot me a message any time and if you need o j…"
type textarea "x"
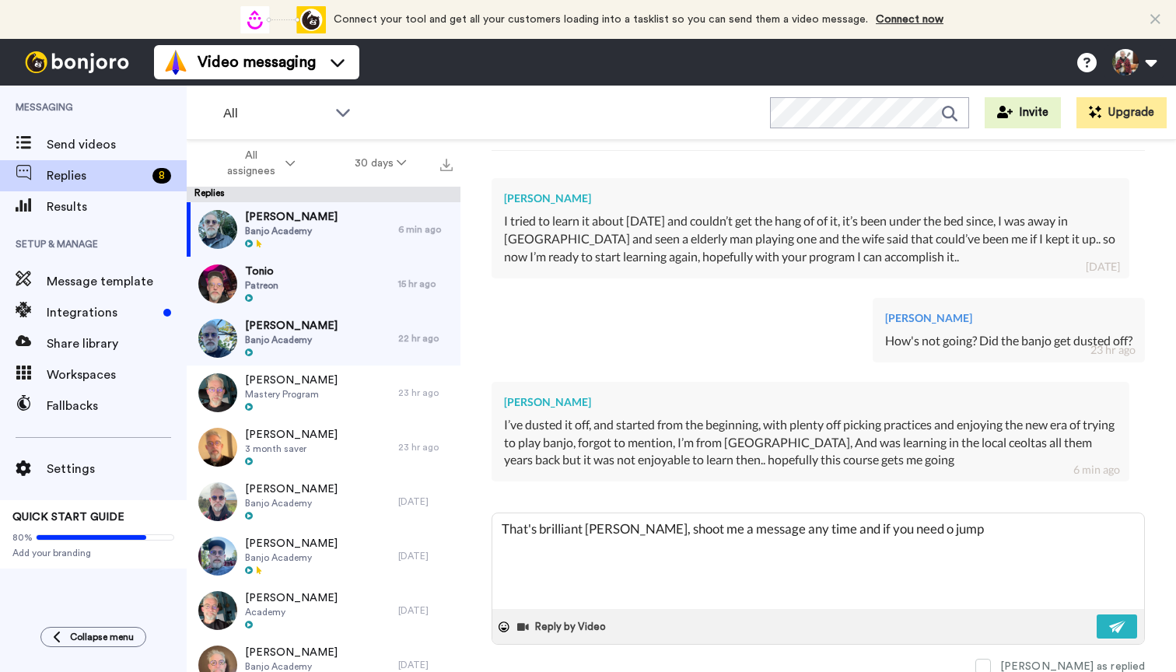
type textarea "That's brilliant [PERSON_NAME], shoot me a message any time and if you need o j…"
type textarea "x"
type textarea "That's brilliant [PERSON_NAME], shoot me a message any time and if you need o j…"
type textarea "x"
type textarea "That's brilliant [PERSON_NAME], shoot me a message any time and if you need o j…"
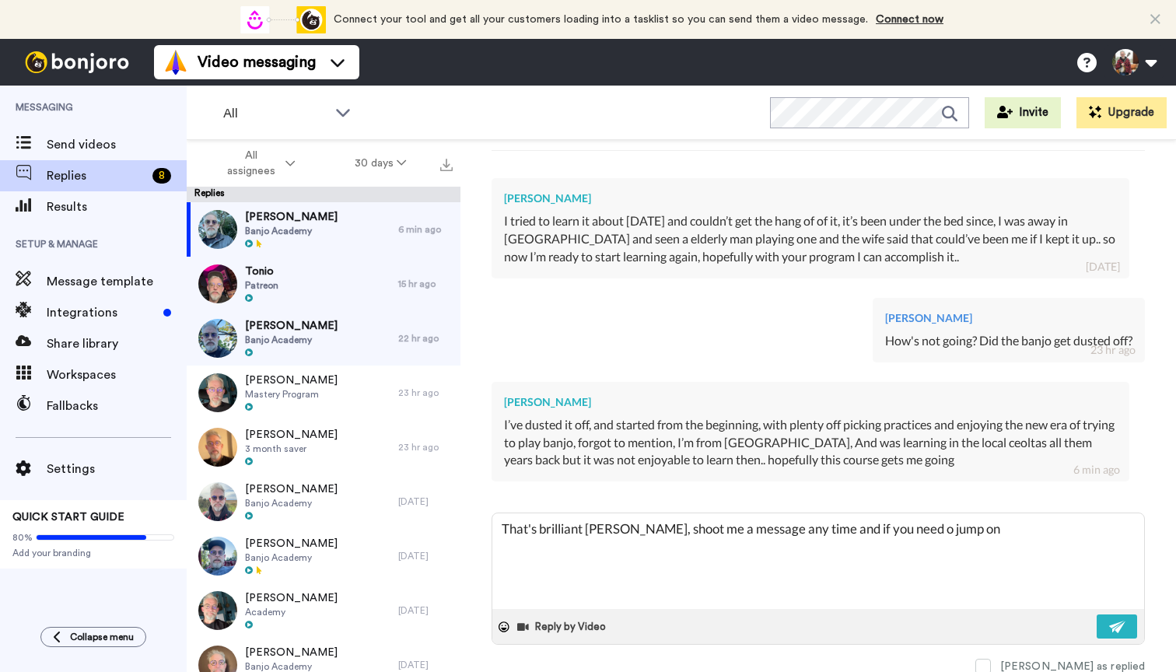
type textarea "x"
type textarea "That's brilliant [PERSON_NAME], shoot me a message any time and if you need o j…"
type textarea "x"
type textarea "That's brilliant [PERSON_NAME], shoot me a message any time and if you need o j…"
type textarea "x"
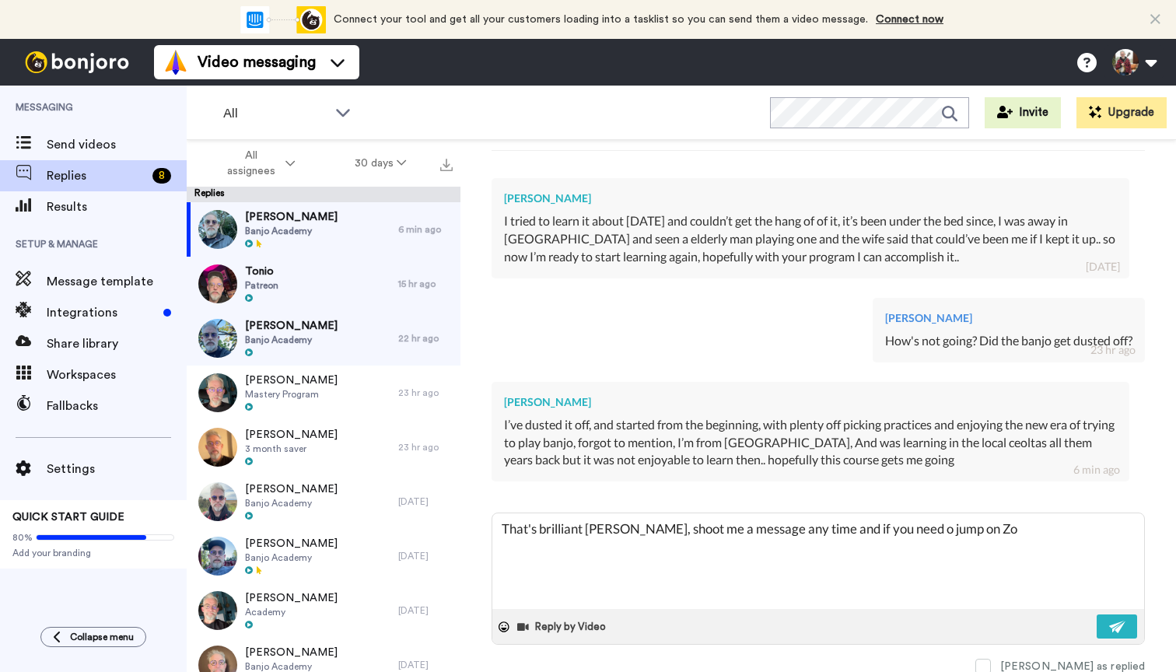
type textarea "That's brilliant [PERSON_NAME], shoot me a message any time and if you need o j…"
type textarea "x"
type textarea "That's brilliant [PERSON_NAME], shoot me a message any time and if you need o j…"
type textarea "x"
type textarea "That's brilliant [PERSON_NAME], shoot me a message any time and if you need o j…"
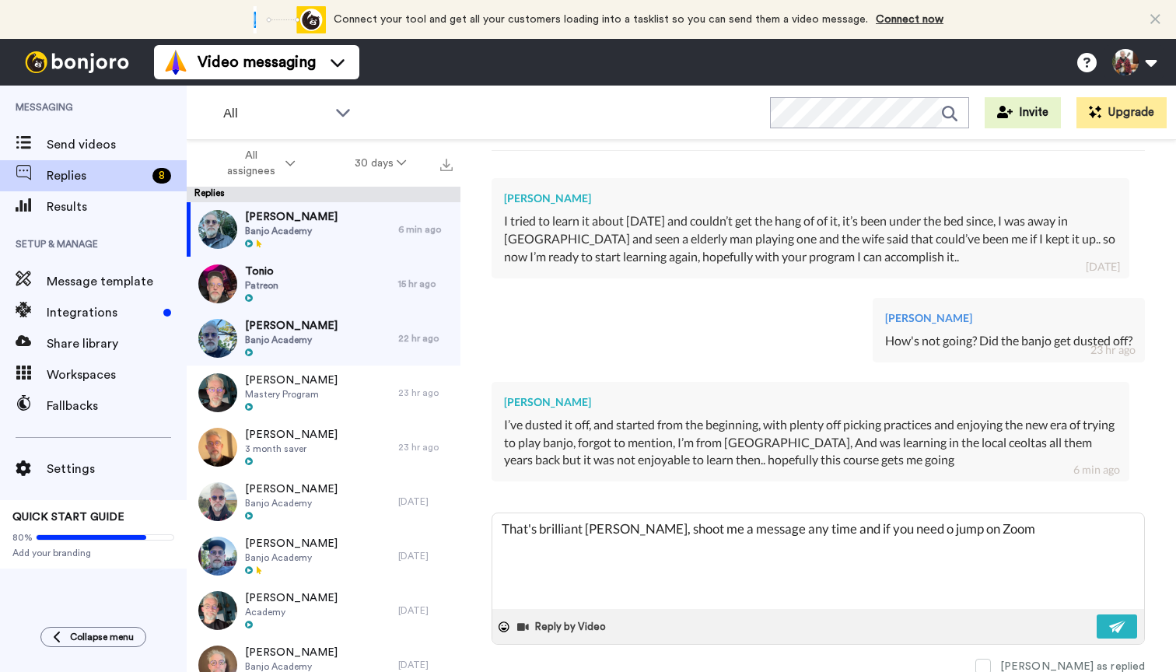
type textarea "x"
type textarea "That's brilliant [PERSON_NAME], shoot me a message any time and if you need o j…"
type textarea "x"
type textarea "That's brilliant [PERSON_NAME], shoot me a message any time and if you need o j…"
type textarea "x"
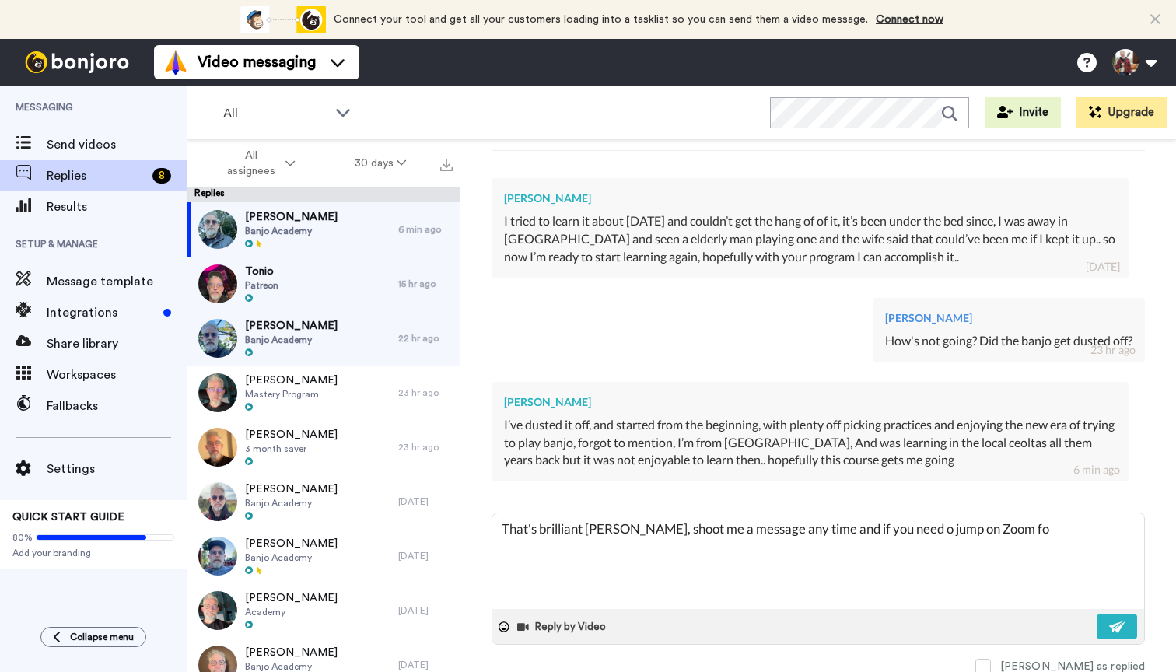
type textarea "That's brilliant [PERSON_NAME], shoot me a message any time and if you need o j…"
type textarea "x"
type textarea "That's brilliant [PERSON_NAME], shoot me a message any time and if you need o j…"
type textarea "x"
type textarea "That's brilliant [PERSON_NAME], shoot me a message any time and if you need o j…"
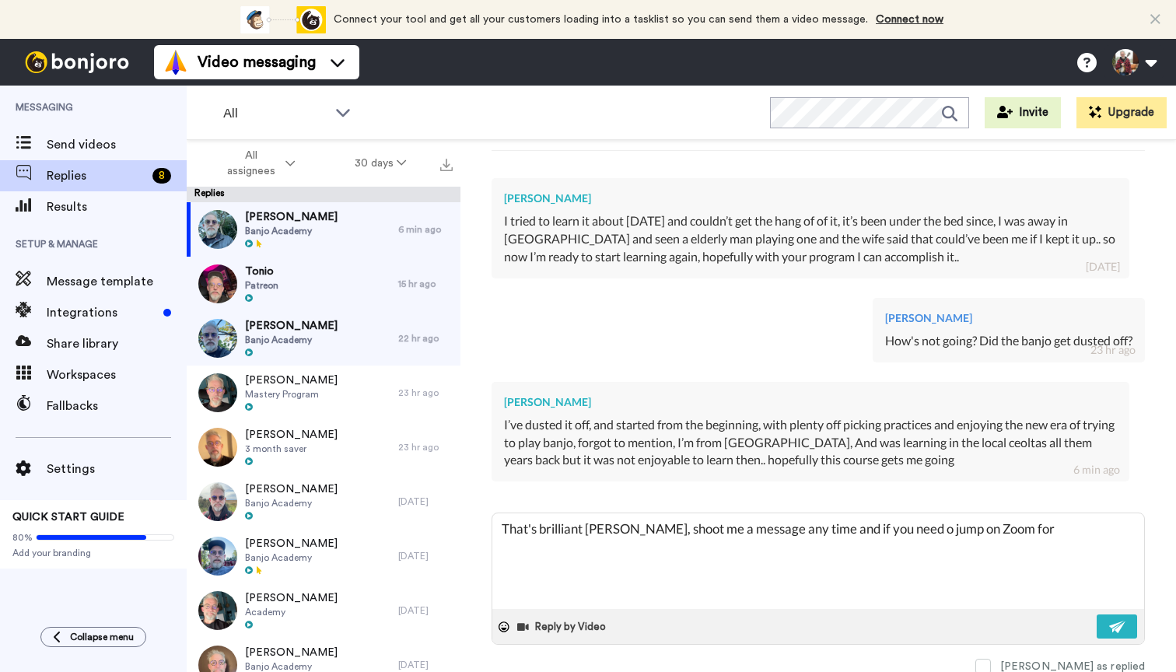
type textarea "x"
click at [1117, 621] on img at bounding box center [1117, 627] width 17 height 12
